Goal: Information Seeking & Learning: Learn about a topic

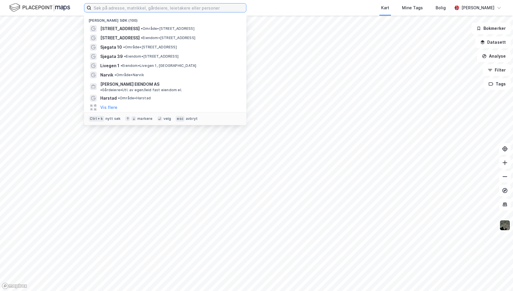
click at [92, 6] on input at bounding box center [168, 7] width 155 height 9
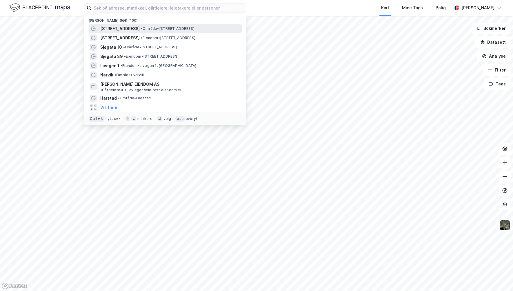
click at [123, 29] on span "[STREET_ADDRESS]" at bounding box center [119, 28] width 39 height 7
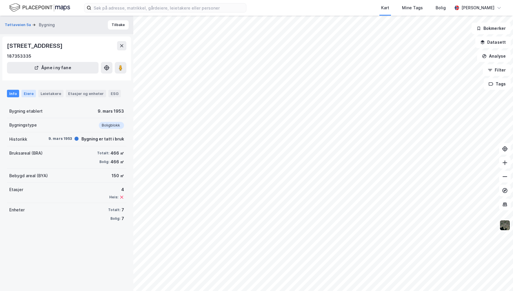
click at [34, 93] on div "Eiere" at bounding box center [28, 94] width 14 height 8
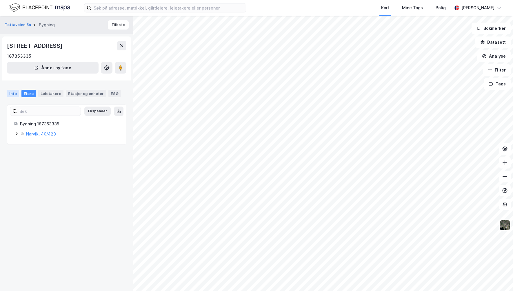
click at [14, 93] on div "Info" at bounding box center [13, 94] width 12 height 8
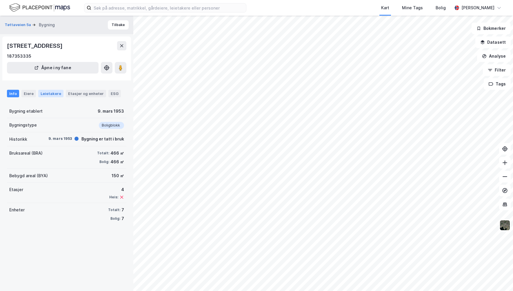
click at [49, 95] on div "Leietakere" at bounding box center [50, 94] width 25 height 8
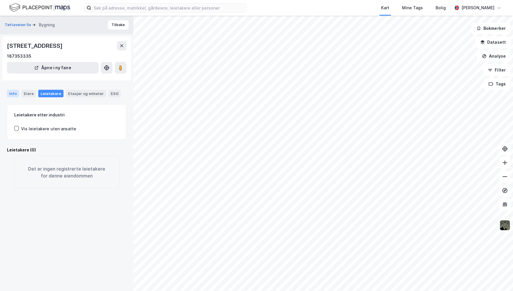
click at [14, 93] on div "Info" at bounding box center [13, 94] width 12 height 8
